Goal: Task Accomplishment & Management: Use online tool/utility

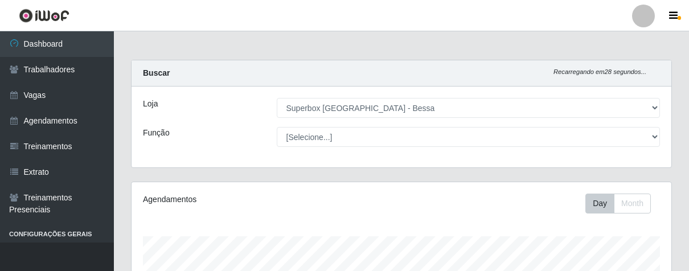
select select "206"
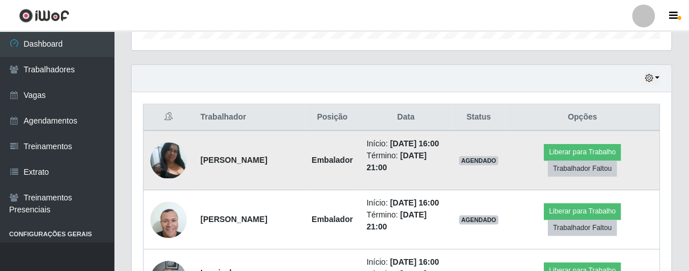
scroll to position [432, 0]
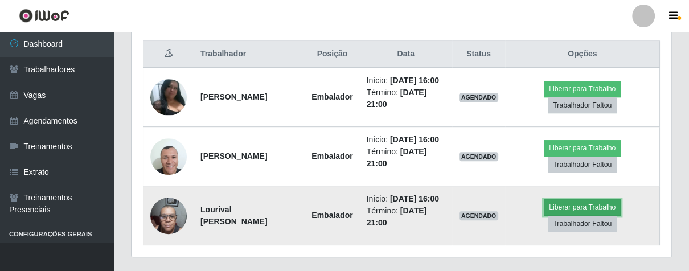
click at [600, 215] on button "Liberar para Trabalho" at bounding box center [582, 207] width 77 height 16
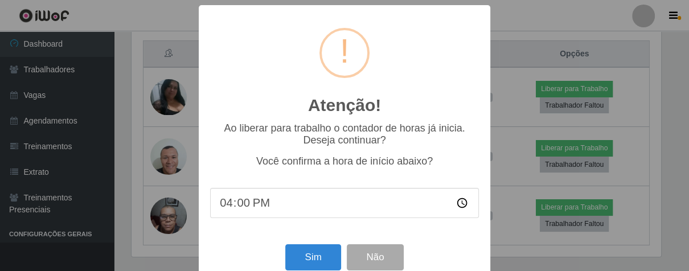
scroll to position [236, 533]
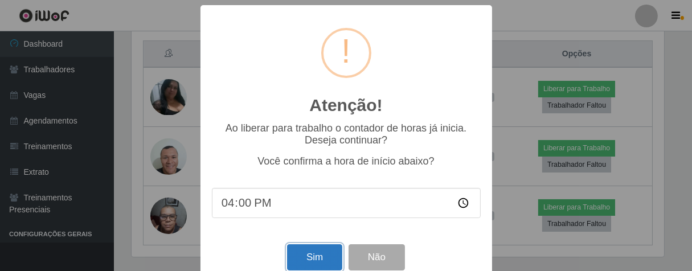
click at [310, 263] on button "Sim" at bounding box center [314, 257] width 55 height 27
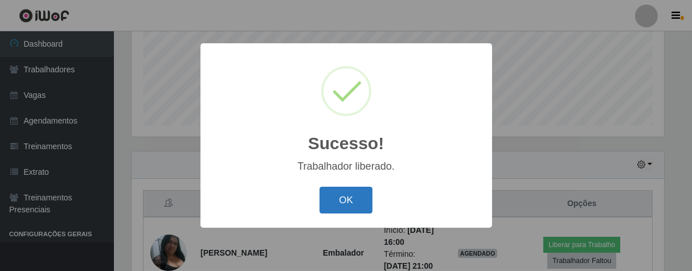
click at [362, 210] on button "OK" at bounding box center [346, 200] width 53 height 27
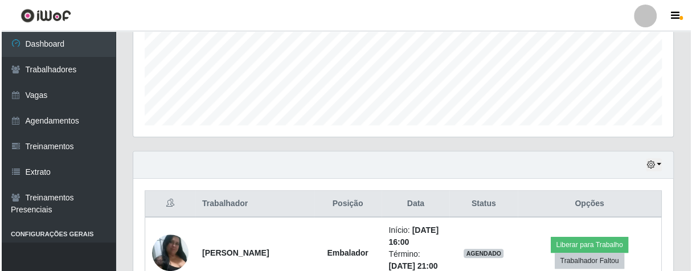
scroll to position [408, 0]
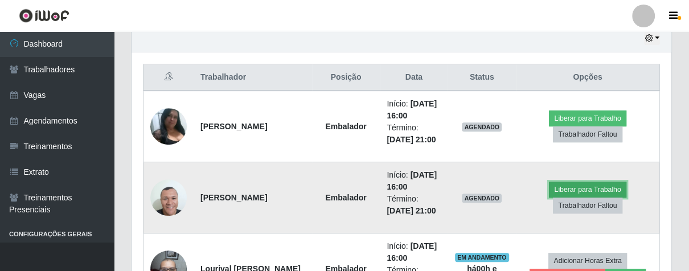
click at [583, 189] on button "Liberar para Trabalho" at bounding box center [587, 190] width 77 height 16
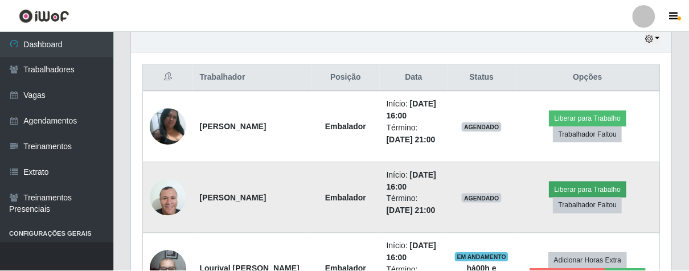
scroll to position [236, 533]
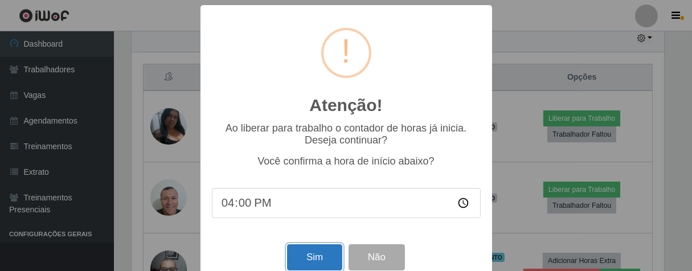
click at [312, 255] on button "Sim" at bounding box center [314, 257] width 55 height 27
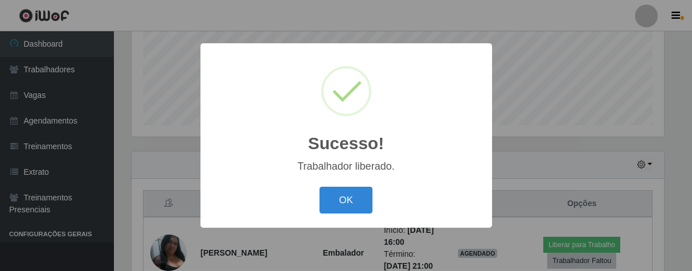
click at [320, 187] on button "OK" at bounding box center [346, 200] width 53 height 27
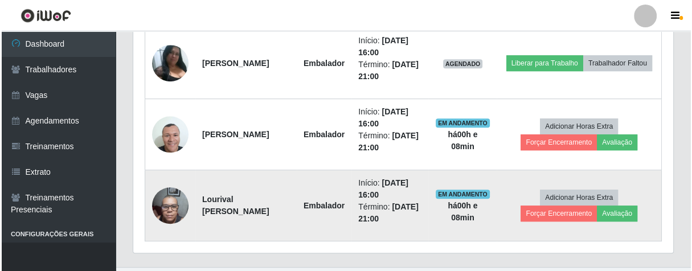
scroll to position [495, 0]
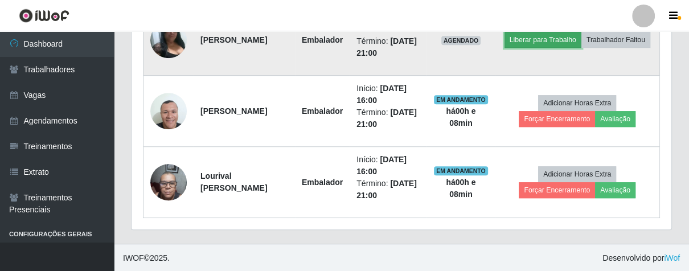
click at [582, 32] on button "Liberar para Trabalho" at bounding box center [543, 40] width 77 height 16
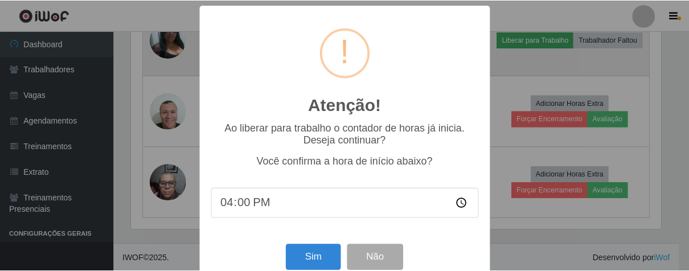
scroll to position [236, 533]
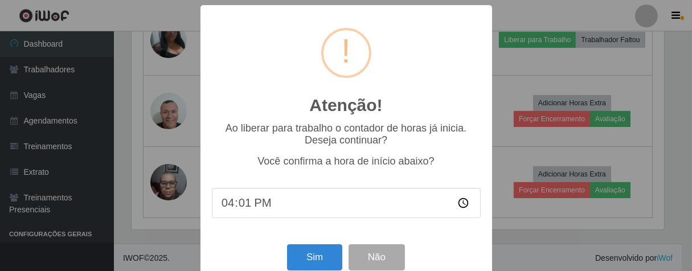
type input "16:10"
click at [290, 256] on button "Sim" at bounding box center [314, 257] width 55 height 27
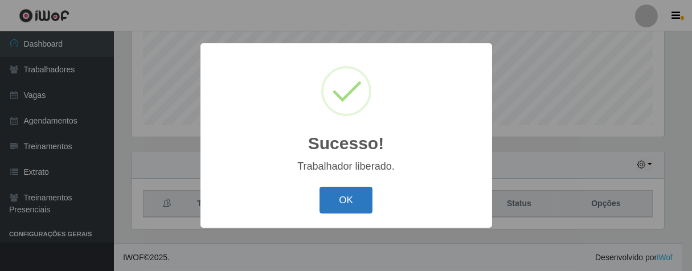
click at [338, 193] on button "OK" at bounding box center [346, 200] width 53 height 27
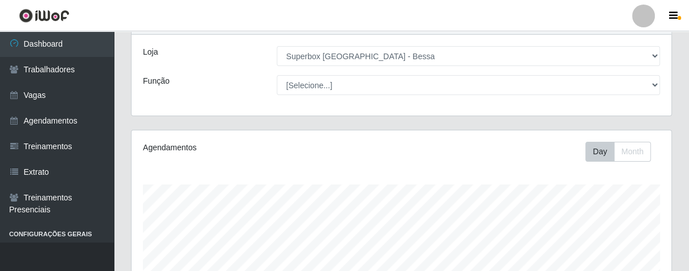
scroll to position [0, 0]
